Goal: Register for event/course

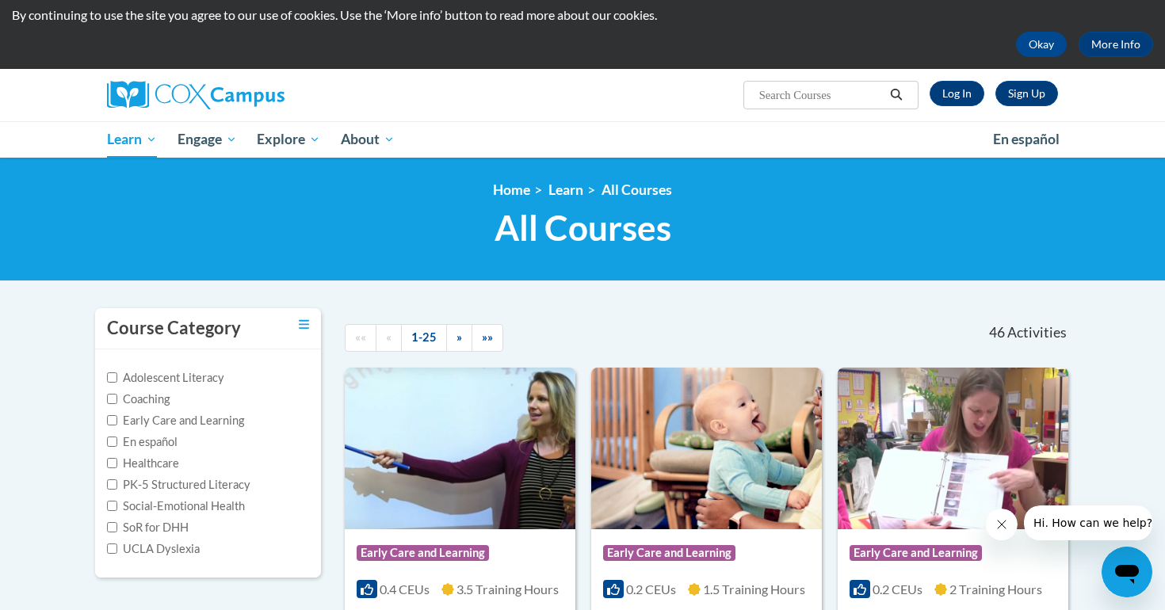
scroll to position [48, 0]
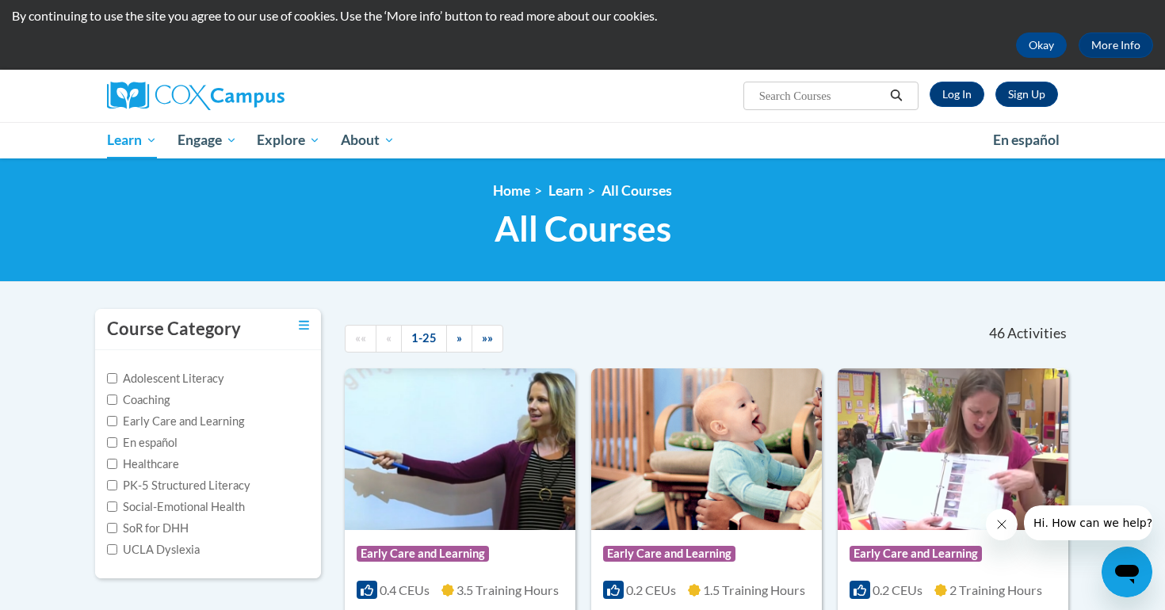
click at [117, 483] on label "PK-5 Structured Literacy" at bounding box center [178, 485] width 143 height 17
click at [117, 483] on input "PK-5 Structured Literacy" at bounding box center [112, 485] width 10 height 10
checkbox input "true"
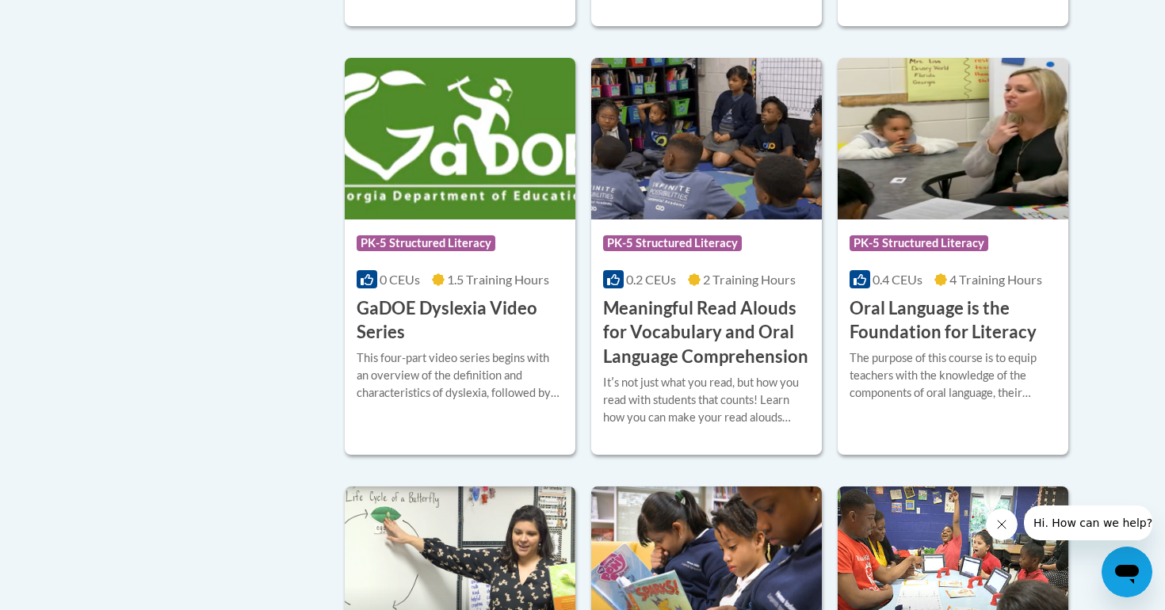
scroll to position [755, 0]
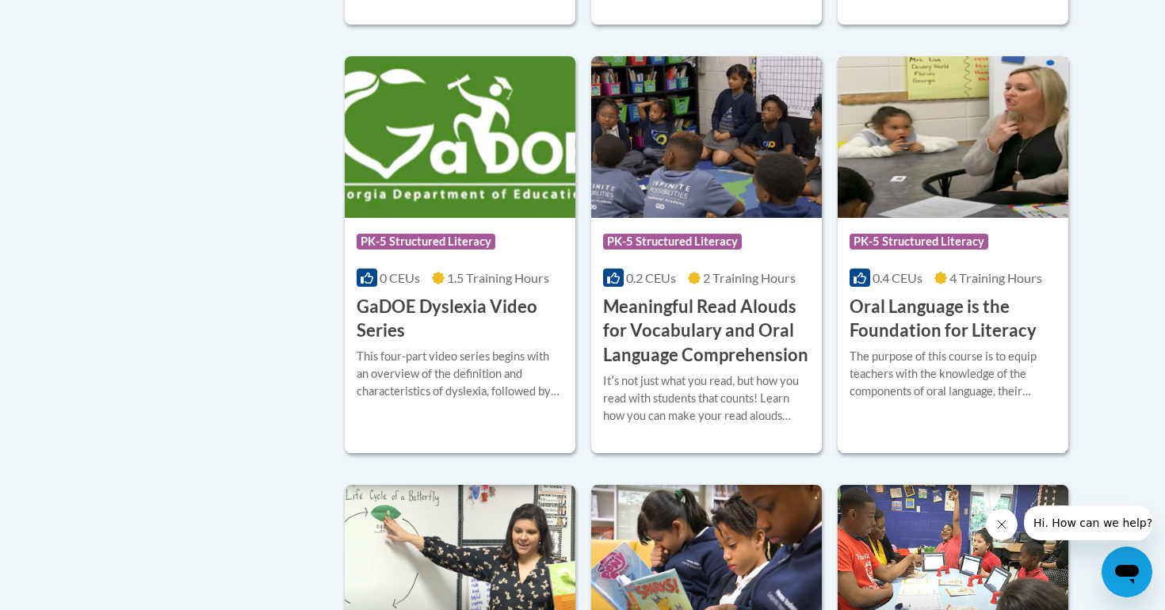
click at [894, 335] on h3 "Oral Language is the Foundation for Literacy" at bounding box center [953, 319] width 207 height 49
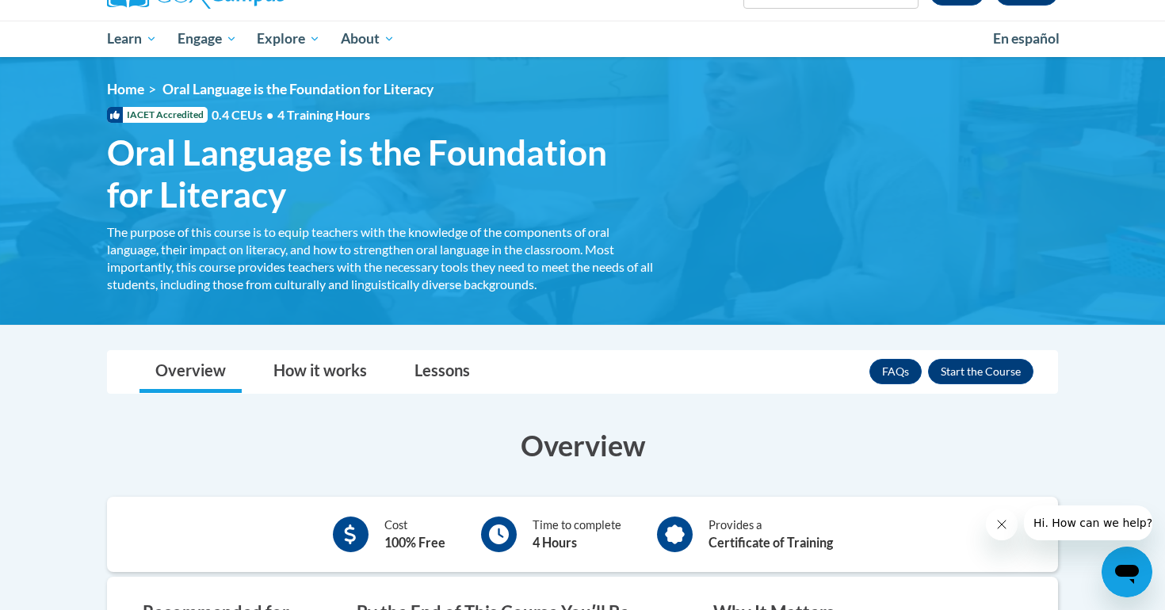
scroll to position [121, 0]
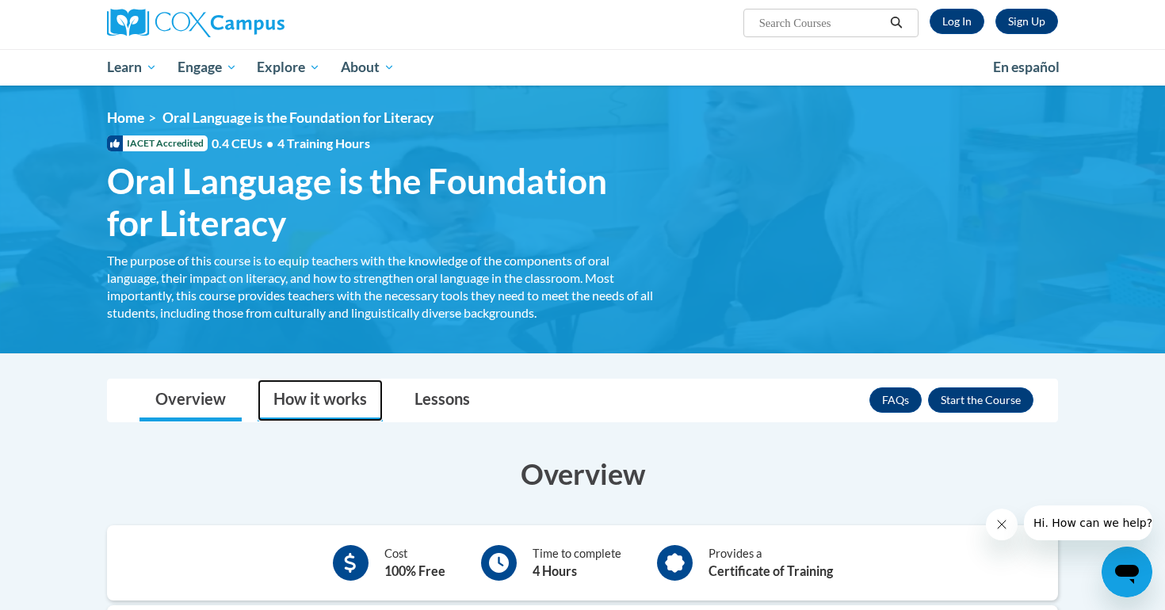
click at [324, 405] on link "How it works" at bounding box center [320, 401] width 125 height 42
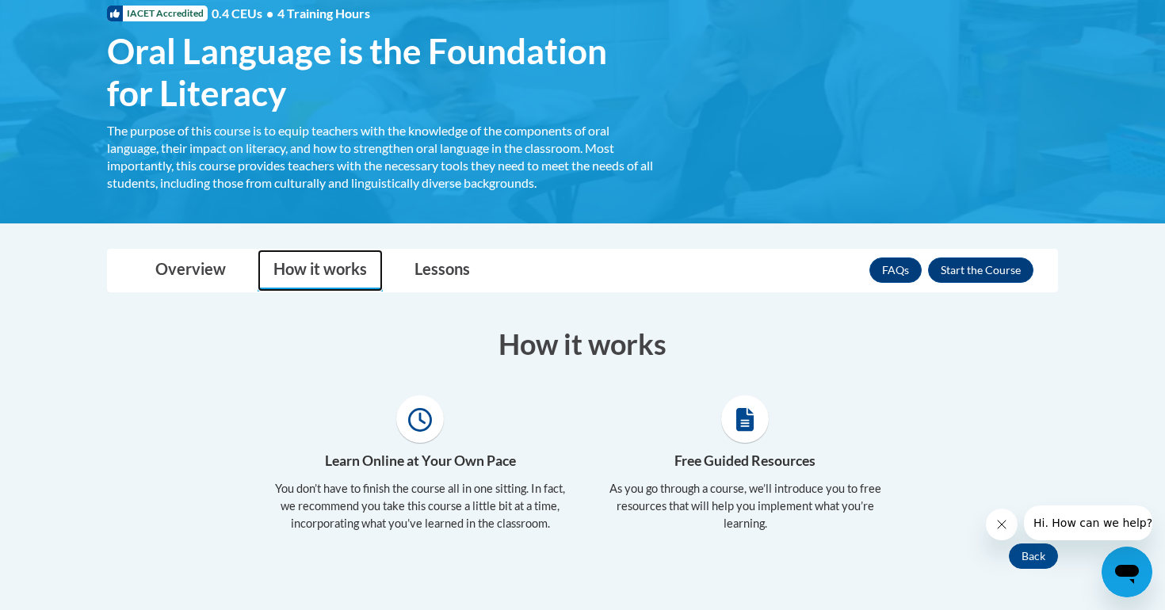
scroll to position [222, 0]
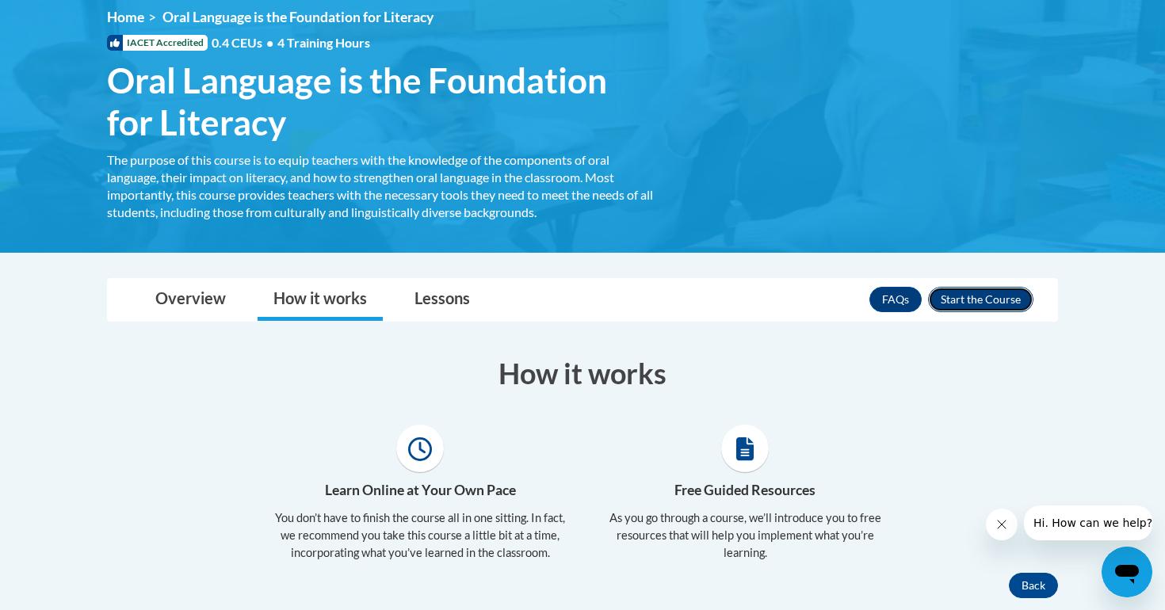
click at [972, 295] on button "Enroll" at bounding box center [980, 299] width 105 height 25
